Goal: Navigation & Orientation: Find specific page/section

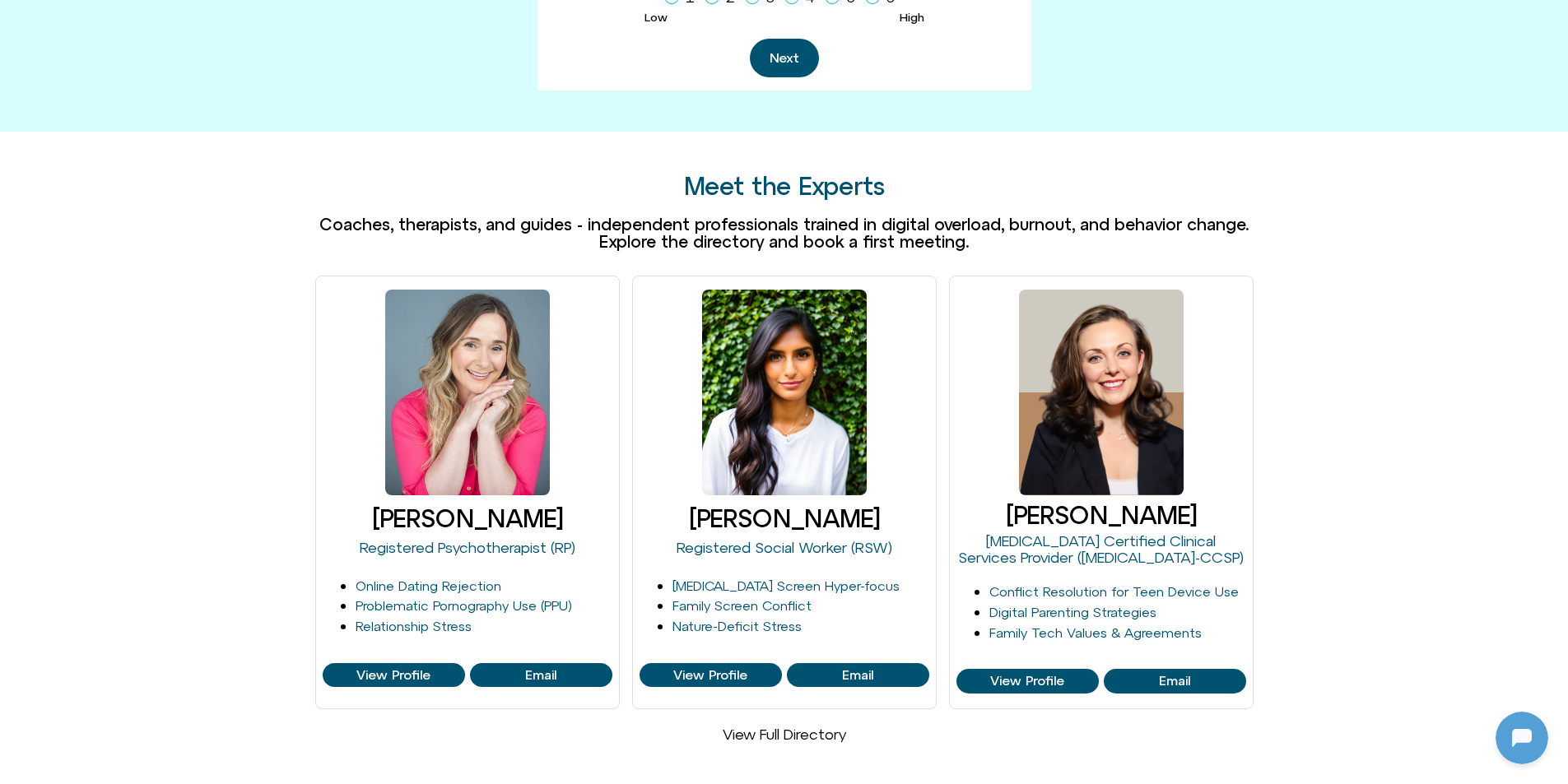
scroll to position [987, 0]
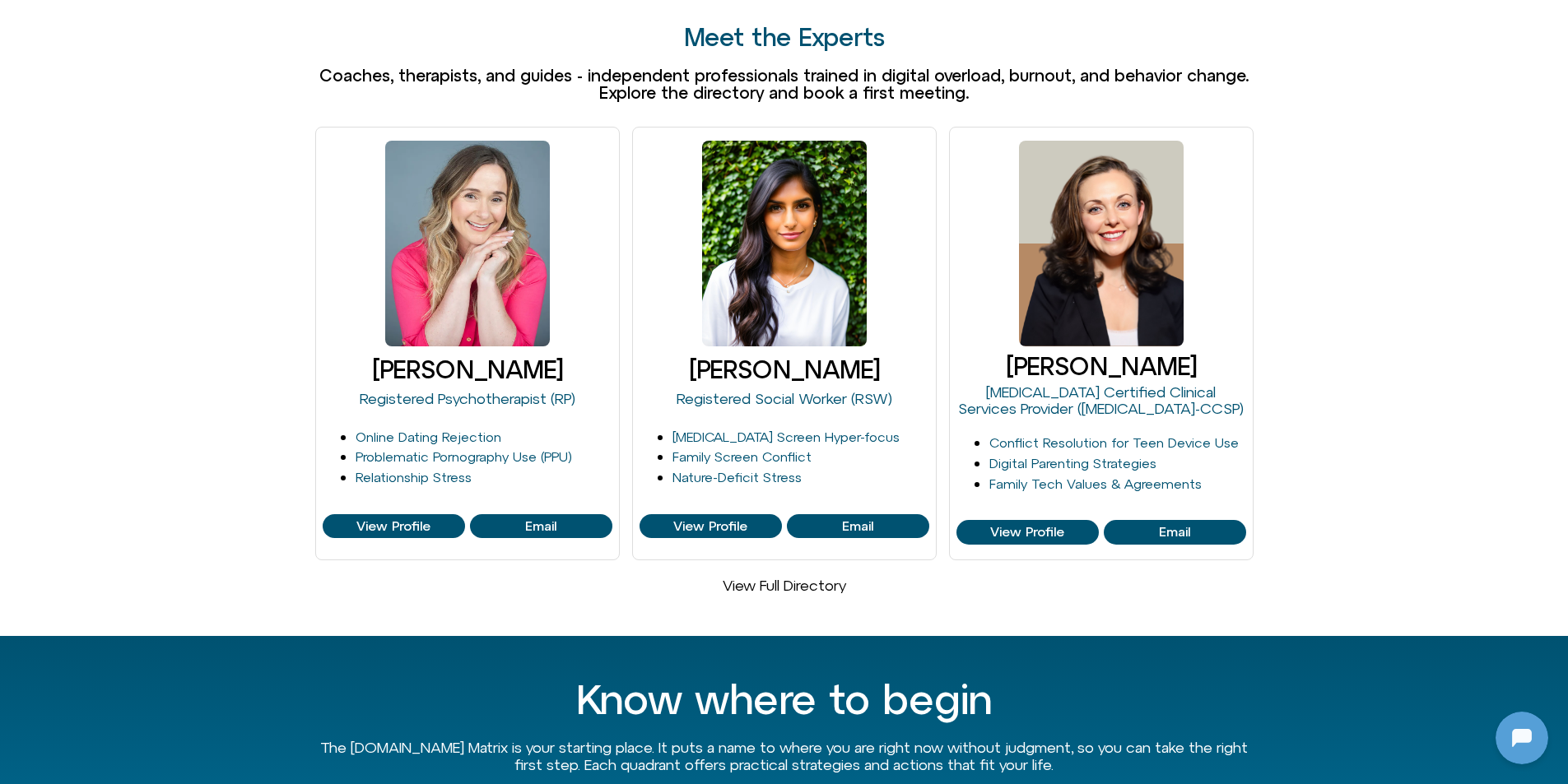
click at [833, 577] on link "View Full Directory" at bounding box center [784, 586] width 124 height 18
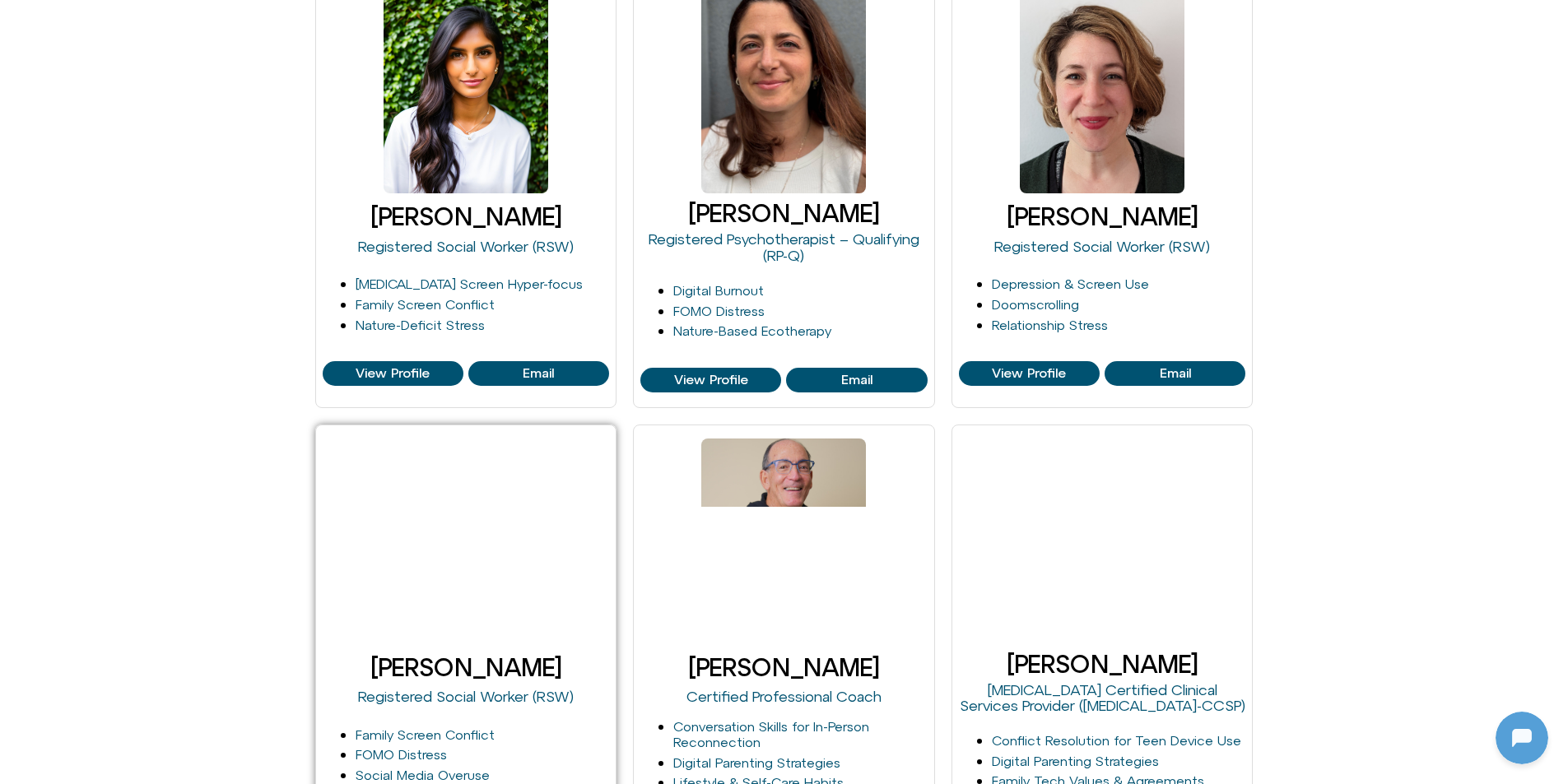
scroll to position [1481, 0]
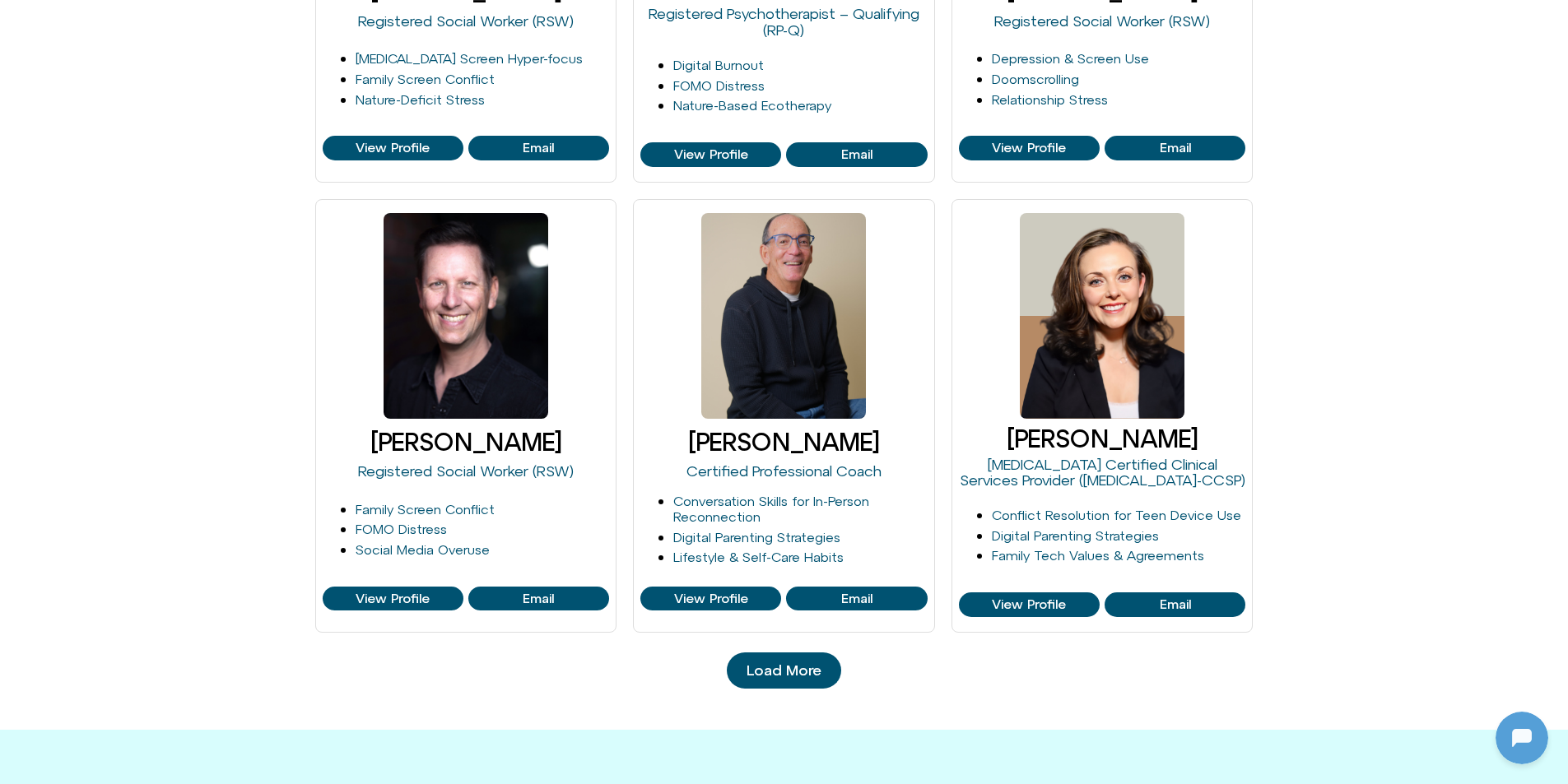
click at [785, 676] on span "Load More" at bounding box center [783, 671] width 75 height 17
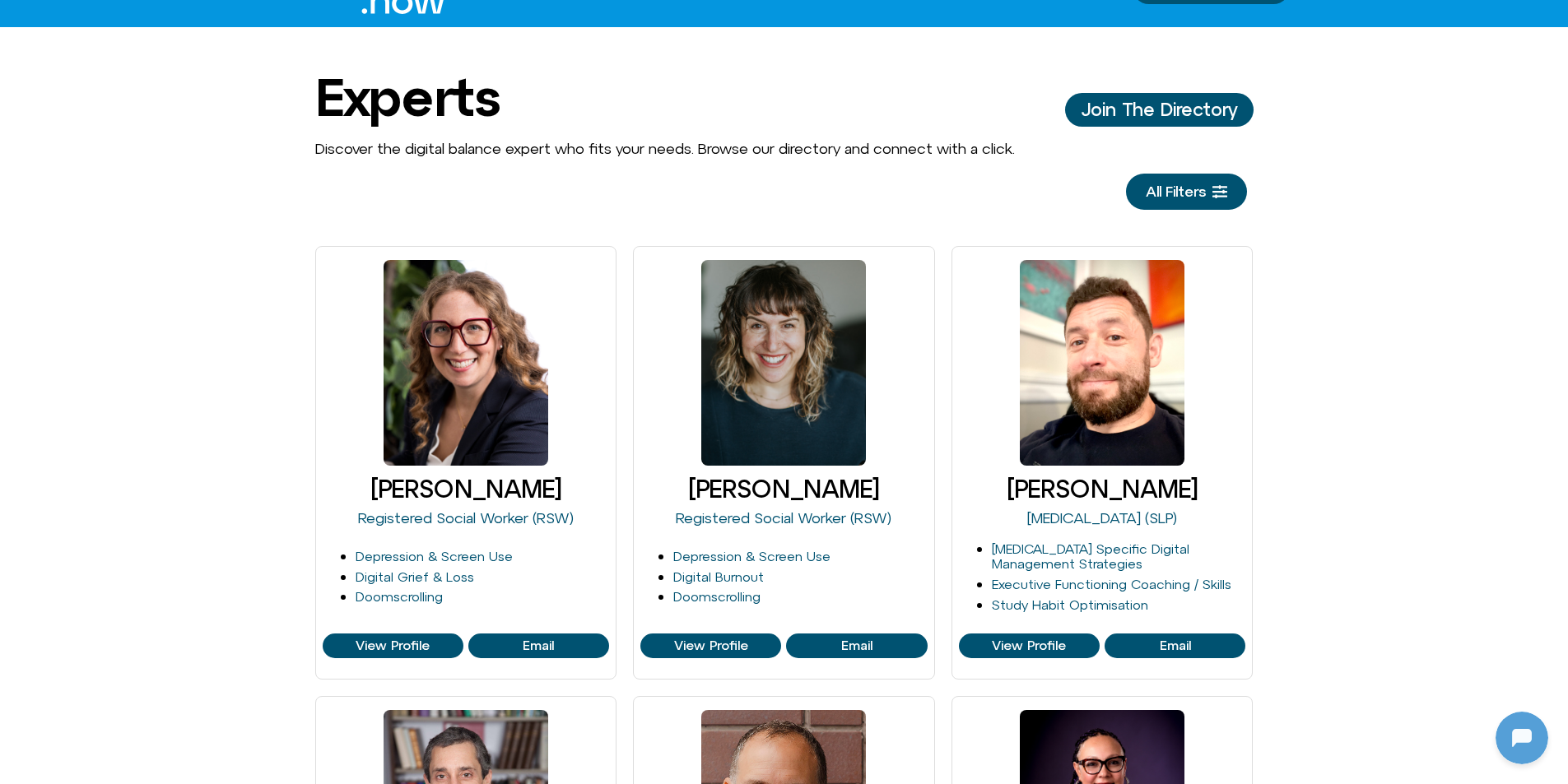
scroll to position [0, 0]
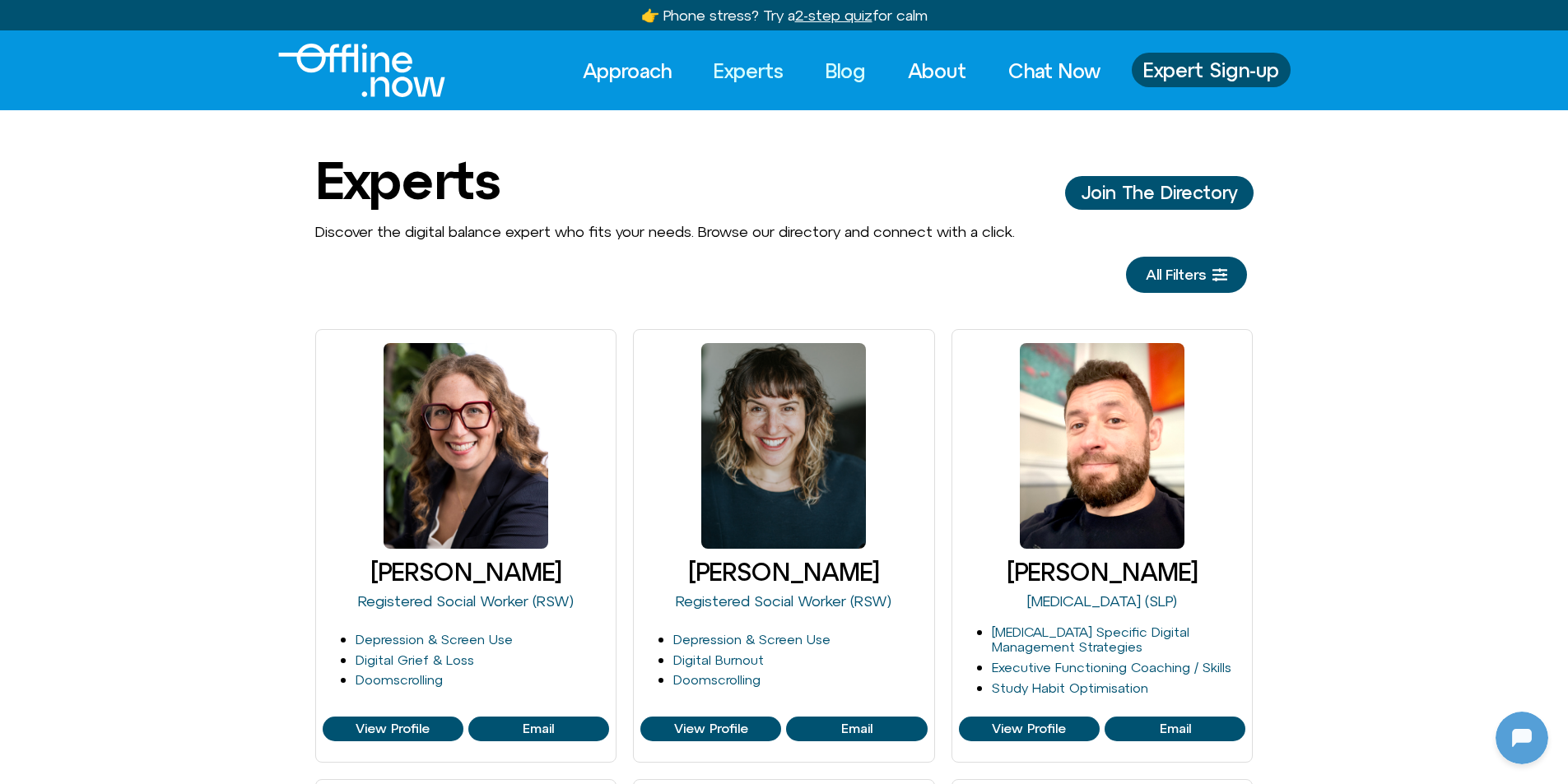
click at [839, 73] on link "Blog" at bounding box center [845, 71] width 70 height 36
